Goal: Transaction & Acquisition: Purchase product/service

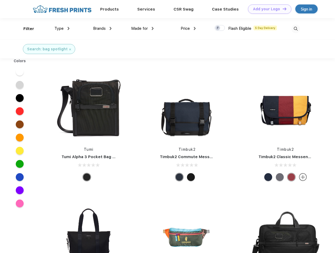
click at [268, 9] on link "Add your Logo Design Tool" at bounding box center [269, 8] width 43 height 9
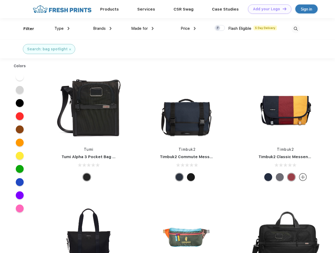
click at [0, 0] on div "Design Tool" at bounding box center [0, 0] width 0 height 0
click at [282, 9] on link "Add your Logo Design Tool" at bounding box center [269, 8] width 43 height 9
click at [25, 29] on div "Filter" at bounding box center [28, 29] width 11 height 6
click at [62, 28] on span "Type" at bounding box center [58, 28] width 9 height 5
click at [102, 28] on span "Brands" at bounding box center [99, 28] width 13 height 5
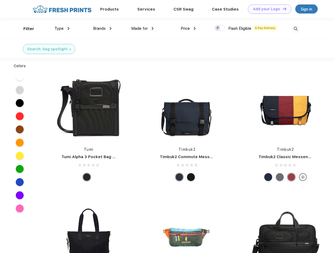
click at [143, 28] on span "Made for" at bounding box center [139, 28] width 17 height 5
click at [188, 28] on span "Price" at bounding box center [185, 28] width 9 height 5
click at [220, 28] on div at bounding box center [220, 28] width 10 height 6
click at [218, 28] on input "checkbox" at bounding box center [216, 26] width 3 height 3
click at [296, 29] on img at bounding box center [296, 28] width 9 height 9
